Goal: Task Accomplishment & Management: Use online tool/utility

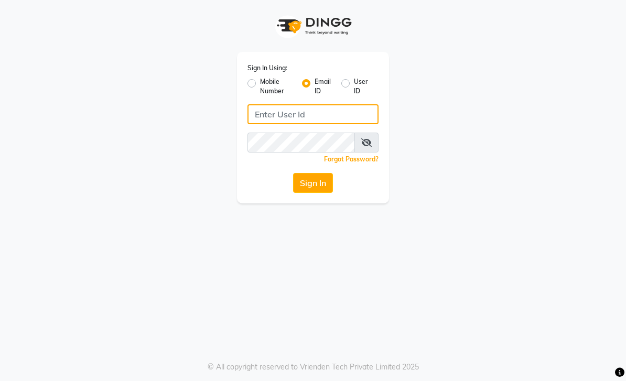
type input "[EMAIL_ADDRESS][DOMAIN_NAME]"
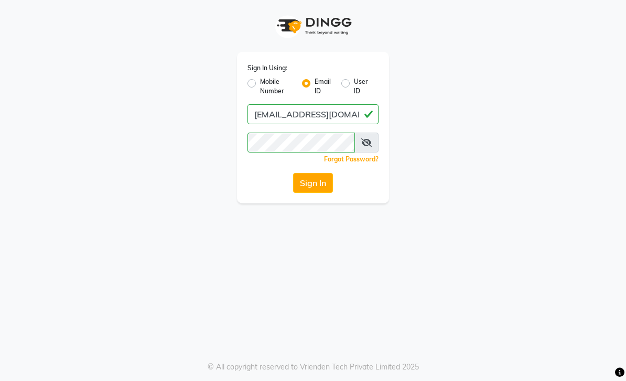
click at [326, 184] on button "Sign In" at bounding box center [313, 183] width 40 height 20
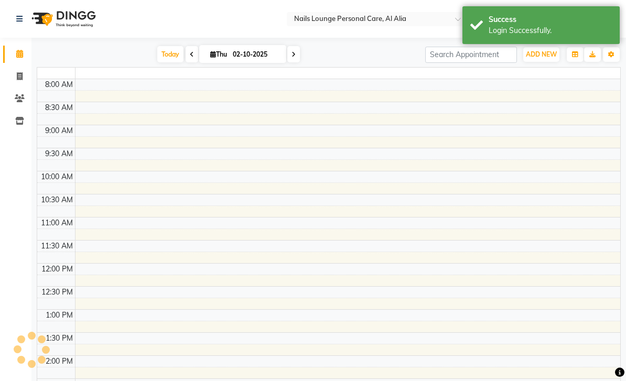
select select "en"
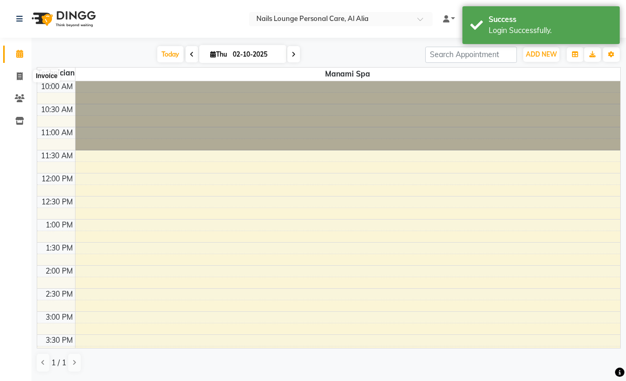
click at [19, 71] on span at bounding box center [19, 77] width 18 height 12
select select "6884"
select select "service"
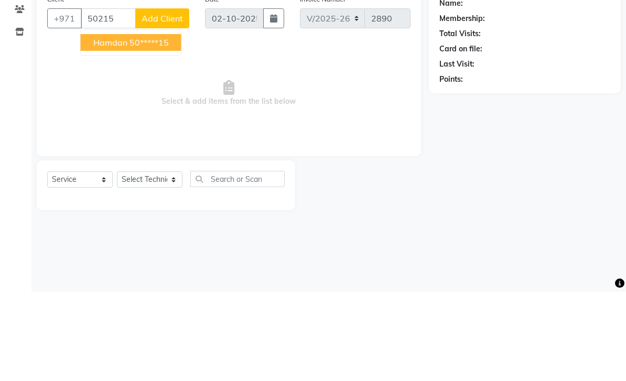
click at [166, 126] on ngb-highlight "50*****15" at bounding box center [149, 131] width 39 height 10
type input "50*****15"
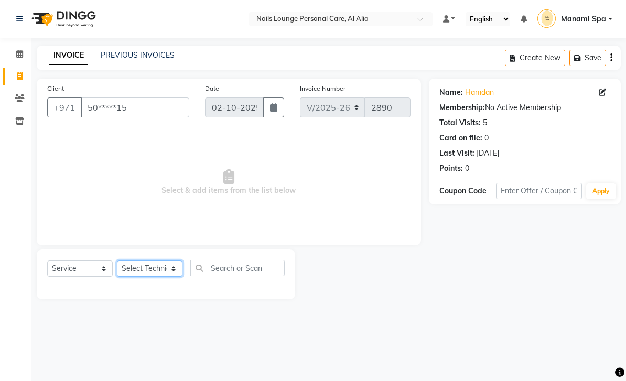
click at [177, 270] on select "Select Technician [PERSON_NAME] [PERSON_NAME] [PERSON_NAME] [PERSON_NAME] Manam…" at bounding box center [150, 269] width 66 height 16
select select "90054"
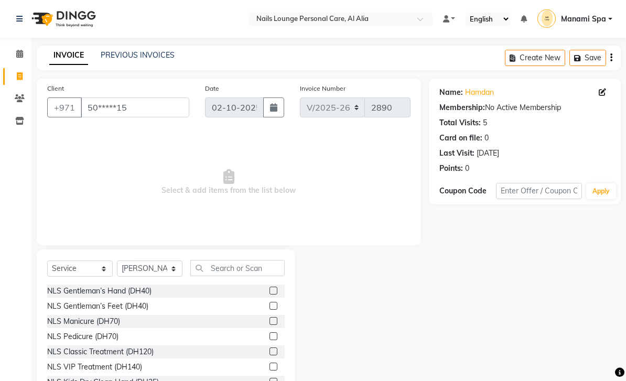
click at [131, 363] on div "NLS VIP Treatment (DH140)" at bounding box center [94, 367] width 95 height 11
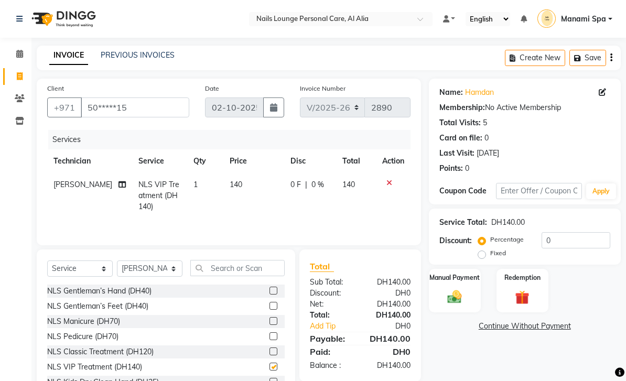
checkbox input "false"
click at [119, 187] on icon at bounding box center [122, 184] width 7 height 7
select select "90054"
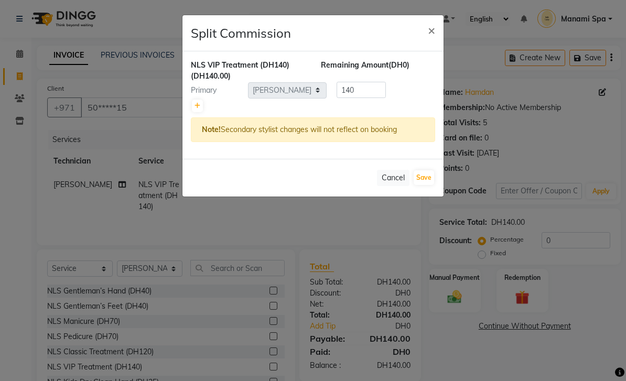
click at [187, 105] on div "NLS VIP Treatment (DH140) (DH140.00) Remaining Amount (DH0) Primary Select [PER…" at bounding box center [313, 105] width 261 height 108
click at [193, 111] on link at bounding box center [197, 106] width 11 height 13
type input "70"
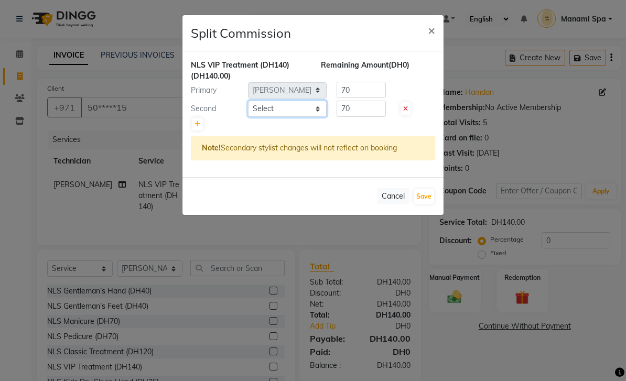
click at [323, 113] on select "Select [PERSON_NAME] [PERSON_NAME] [PERSON_NAME] [PERSON_NAME] Spa Manami Spa 2…" at bounding box center [287, 109] width 79 height 16
select select "89757"
click at [425, 203] on button "Save" at bounding box center [424, 196] width 20 height 15
select select "Select"
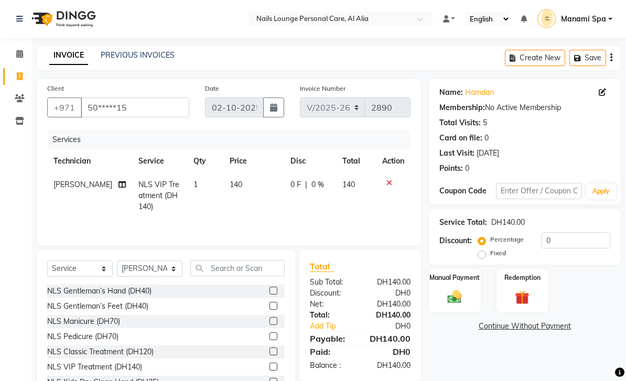
click at [326, 185] on div "0 F | 0 %" at bounding box center [310, 184] width 39 height 11
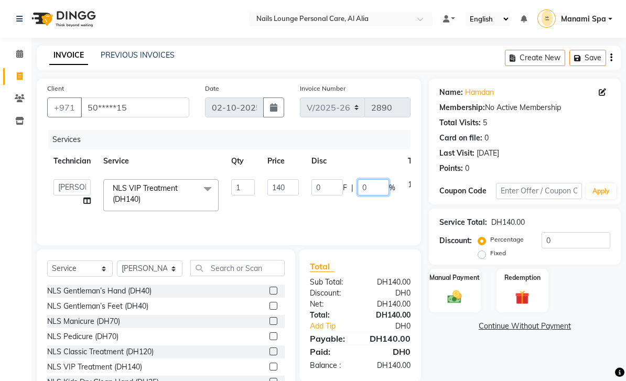
click at [371, 189] on input "0" at bounding box center [373, 187] width 31 height 16
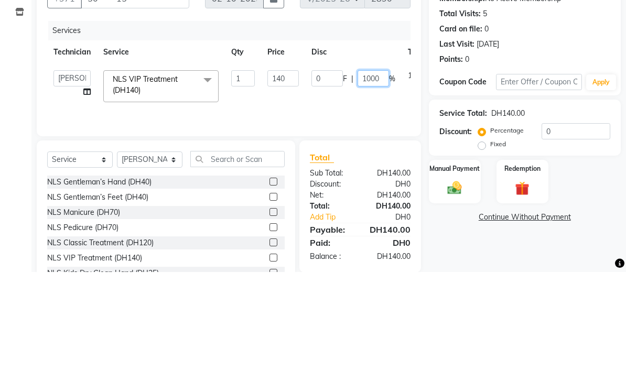
type input "100"
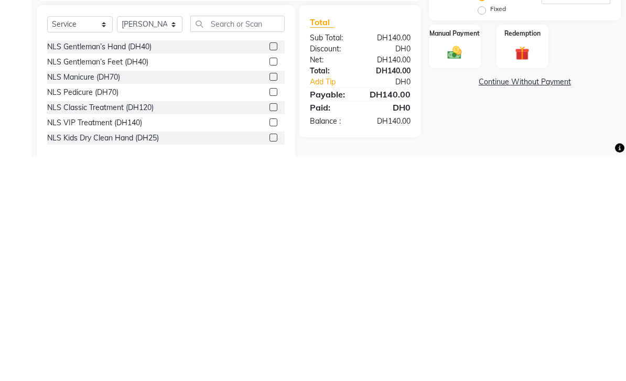
scroll to position [39, 0]
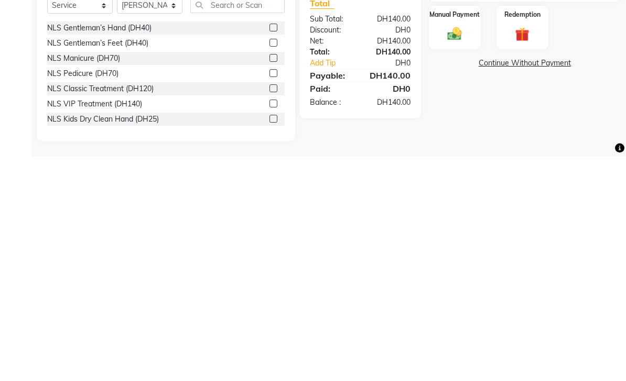
click at [456, 250] on img at bounding box center [454, 258] width 23 height 16
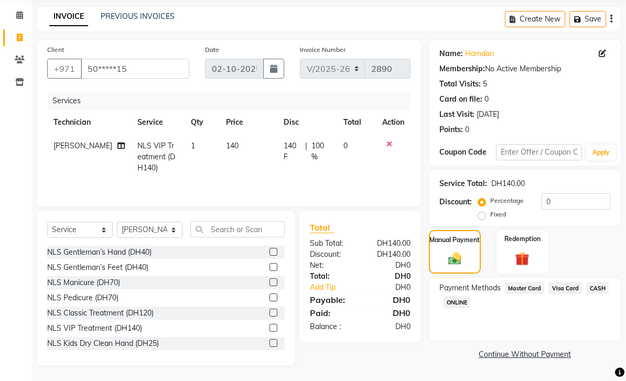
click at [457, 308] on span "ONLINE" at bounding box center [457, 302] width 27 height 12
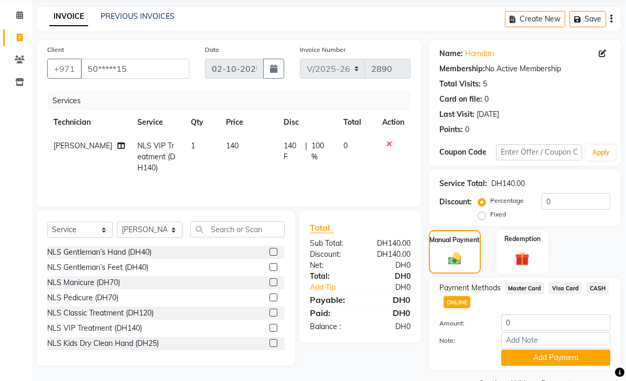
click at [578, 360] on button "Add Payment" at bounding box center [556, 358] width 109 height 16
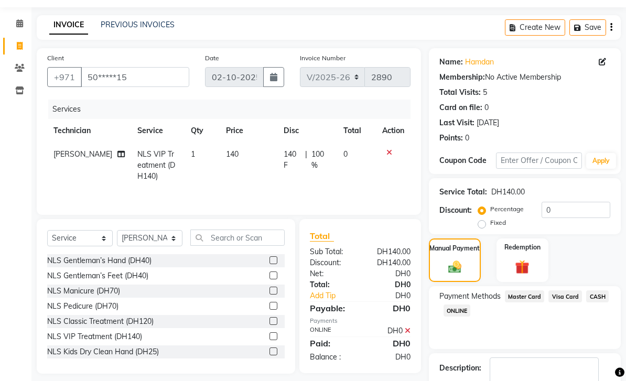
scroll to position [62, 0]
